Goal: Task Accomplishment & Management: Use online tool/utility

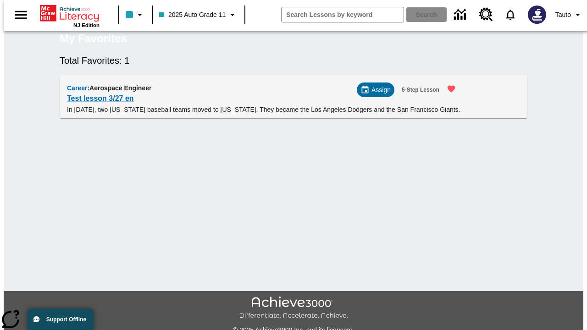
click at [379, 95] on span "Assign" at bounding box center [381, 90] width 19 height 10
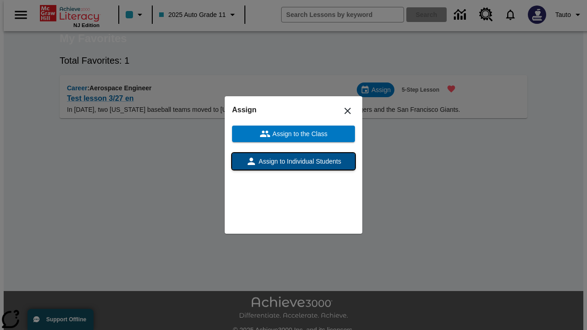
click at [294, 161] on span "Assign to Individual Students" at bounding box center [299, 162] width 84 height 10
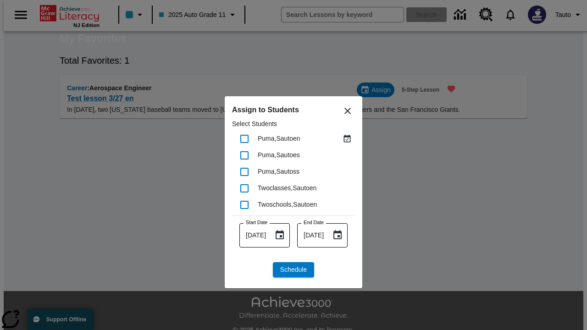
click at [245, 139] on input "checkbox" at bounding box center [244, 138] width 19 height 19
checkbox input "true"
click at [294, 270] on span "Schedule" at bounding box center [293, 270] width 27 height 10
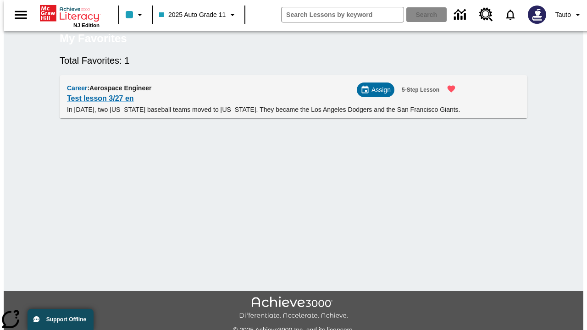
click at [379, 95] on span "Assign" at bounding box center [381, 90] width 19 height 10
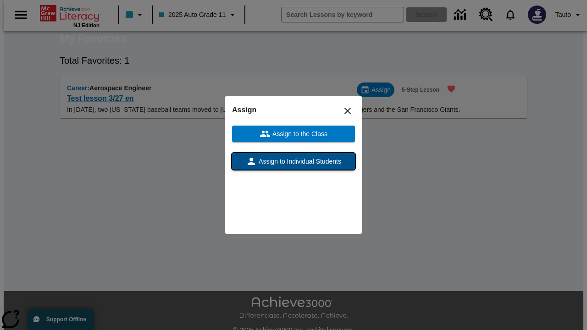
click at [294, 161] on span "Assign to Individual Students" at bounding box center [299, 162] width 84 height 10
